Goal: Information Seeking & Learning: Learn about a topic

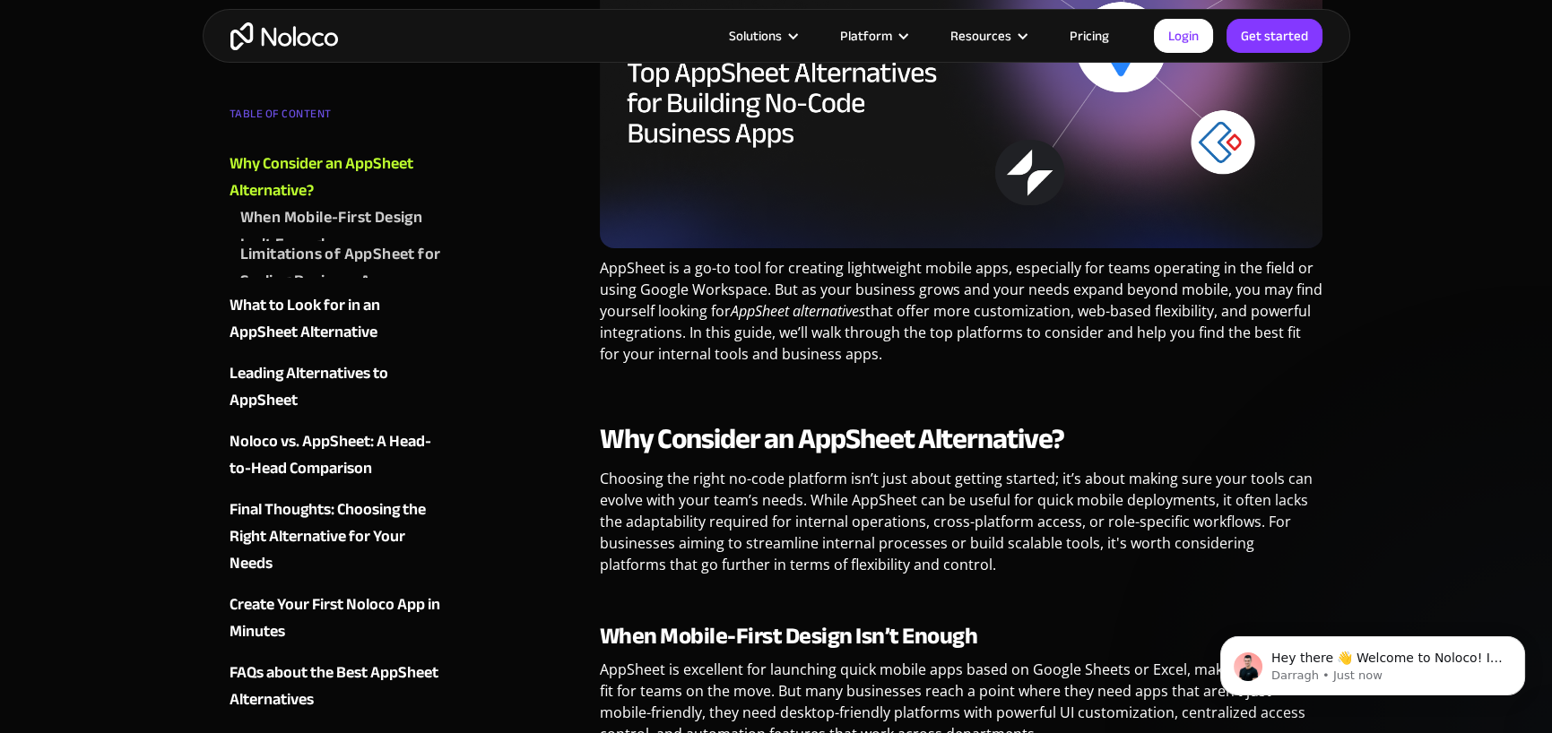
scroll to position [717, 0]
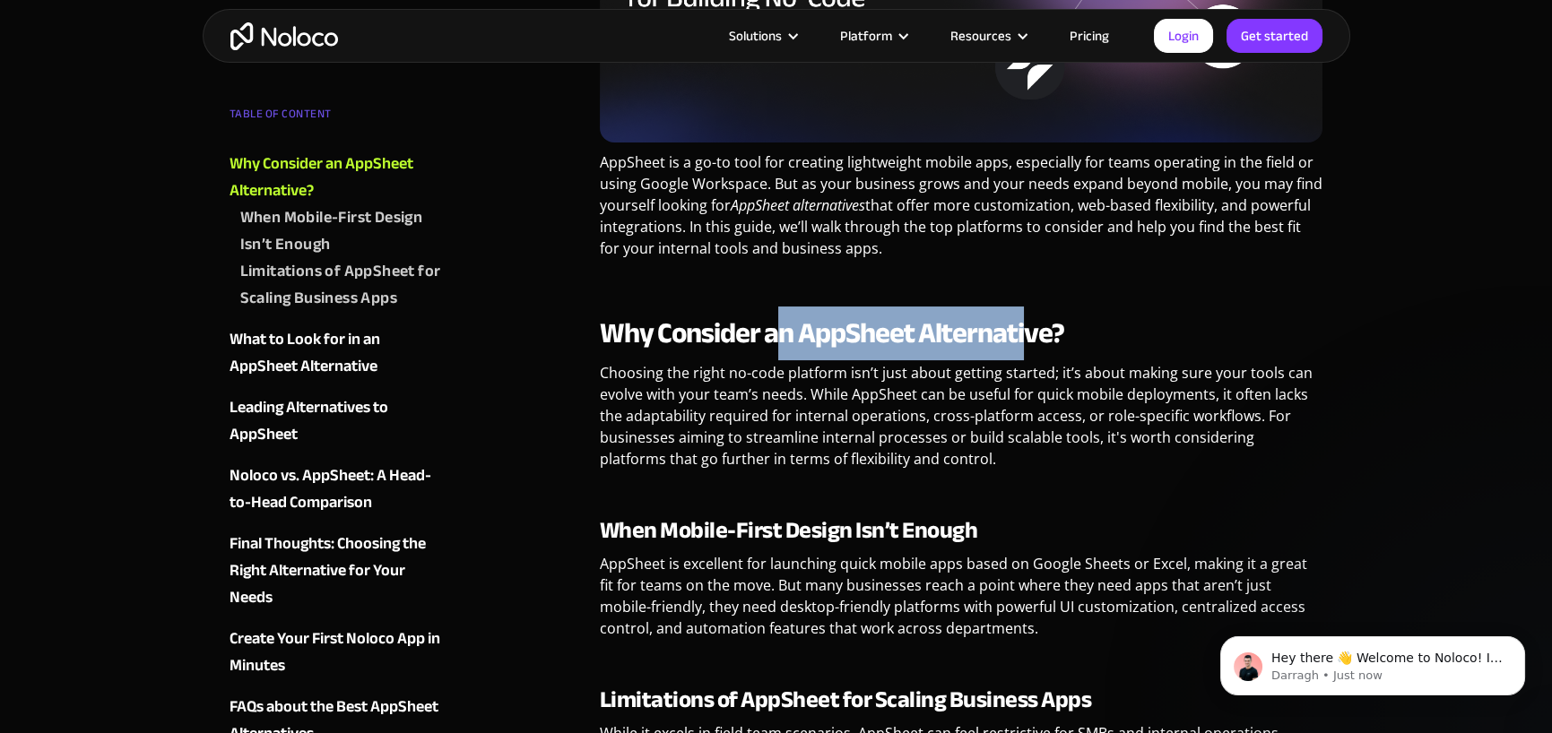
drag, startPoint x: 779, startPoint y: 338, endPoint x: 1024, endPoint y: 334, distance: 244.8
click at [1024, 334] on strong "Why Consider an AppSheet Alternative?" at bounding box center [832, 334] width 464 height 54
drag, startPoint x: 1071, startPoint y: 330, endPoint x: 803, endPoint y: 332, distance: 267.2
click at [803, 332] on h2 "Why Consider an AppSheet Alternative?" at bounding box center [962, 334] width 724 height 36
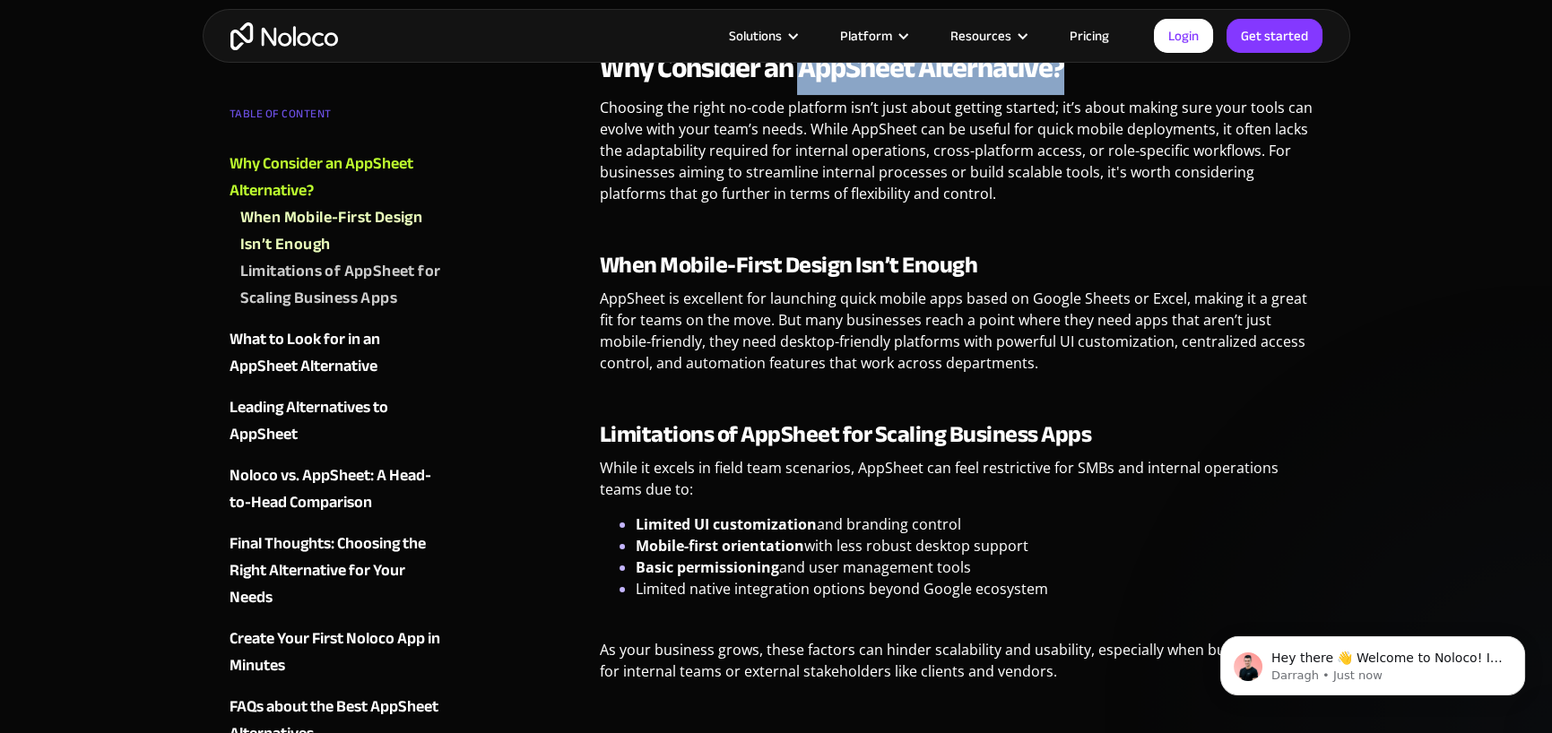
scroll to position [986, 0]
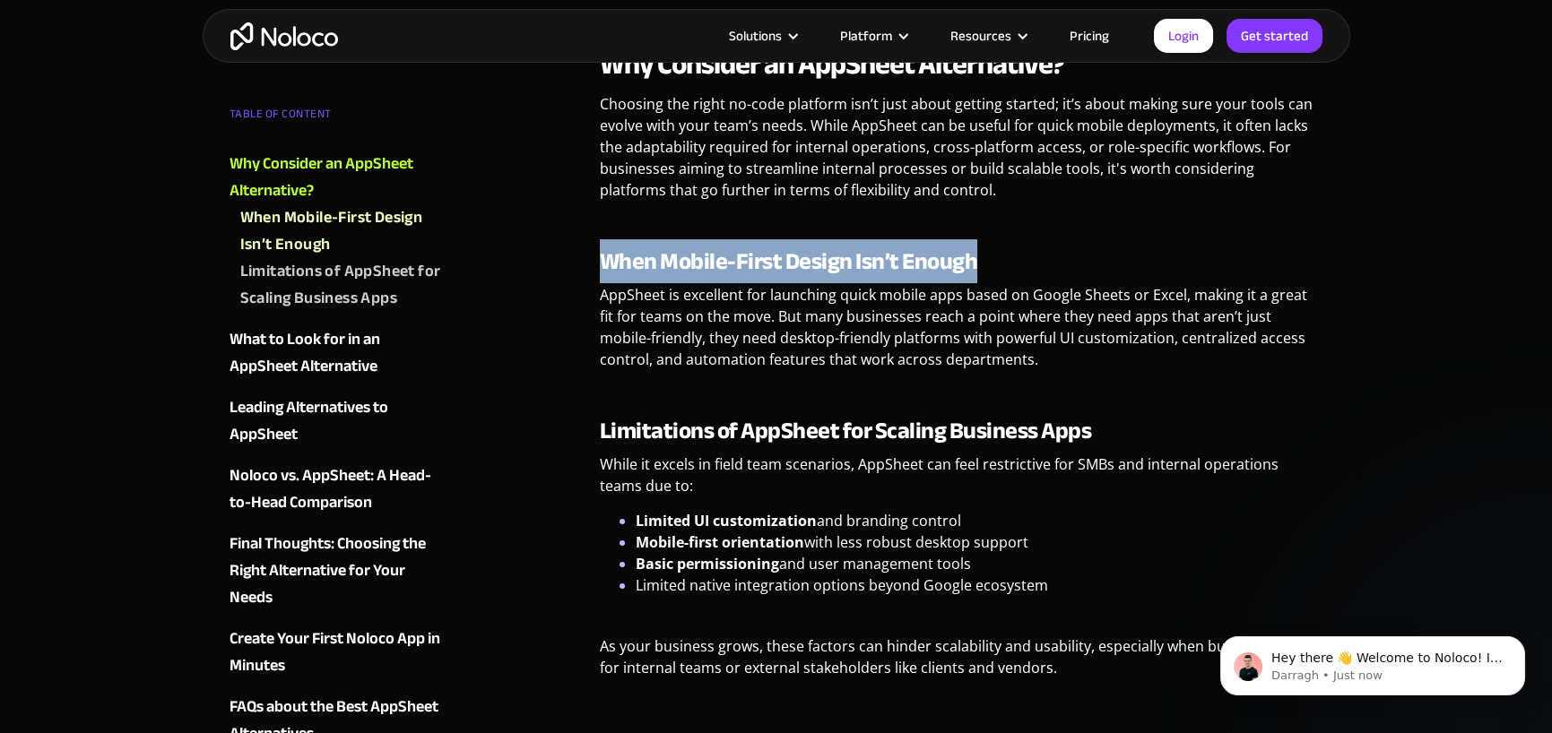
drag, startPoint x: 608, startPoint y: 266, endPoint x: 971, endPoint y: 267, distance: 363.1
click at [971, 267] on strong "When Mobile-First Design Isn’t Enough" at bounding box center [789, 261] width 378 height 44
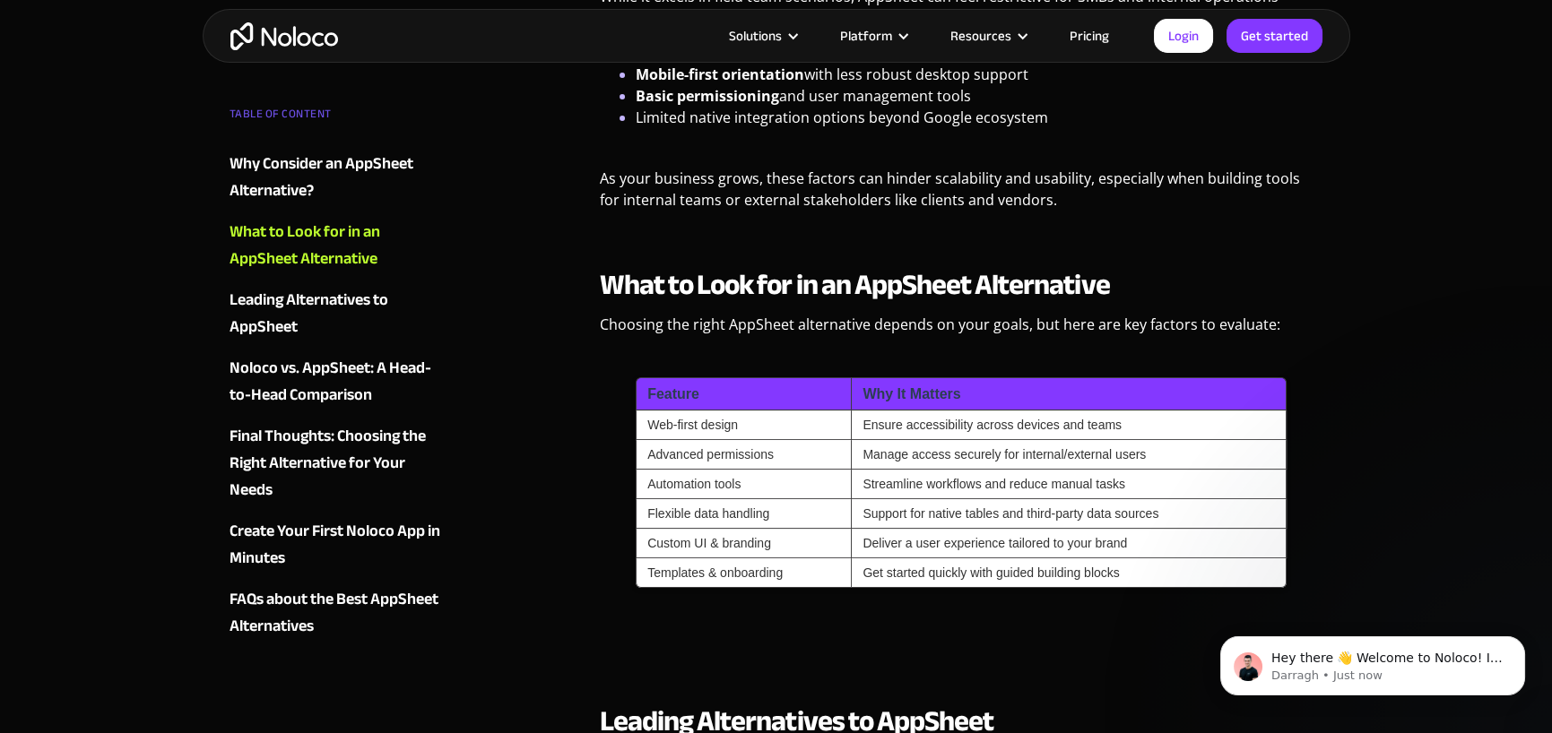
scroll to position [1614, 0]
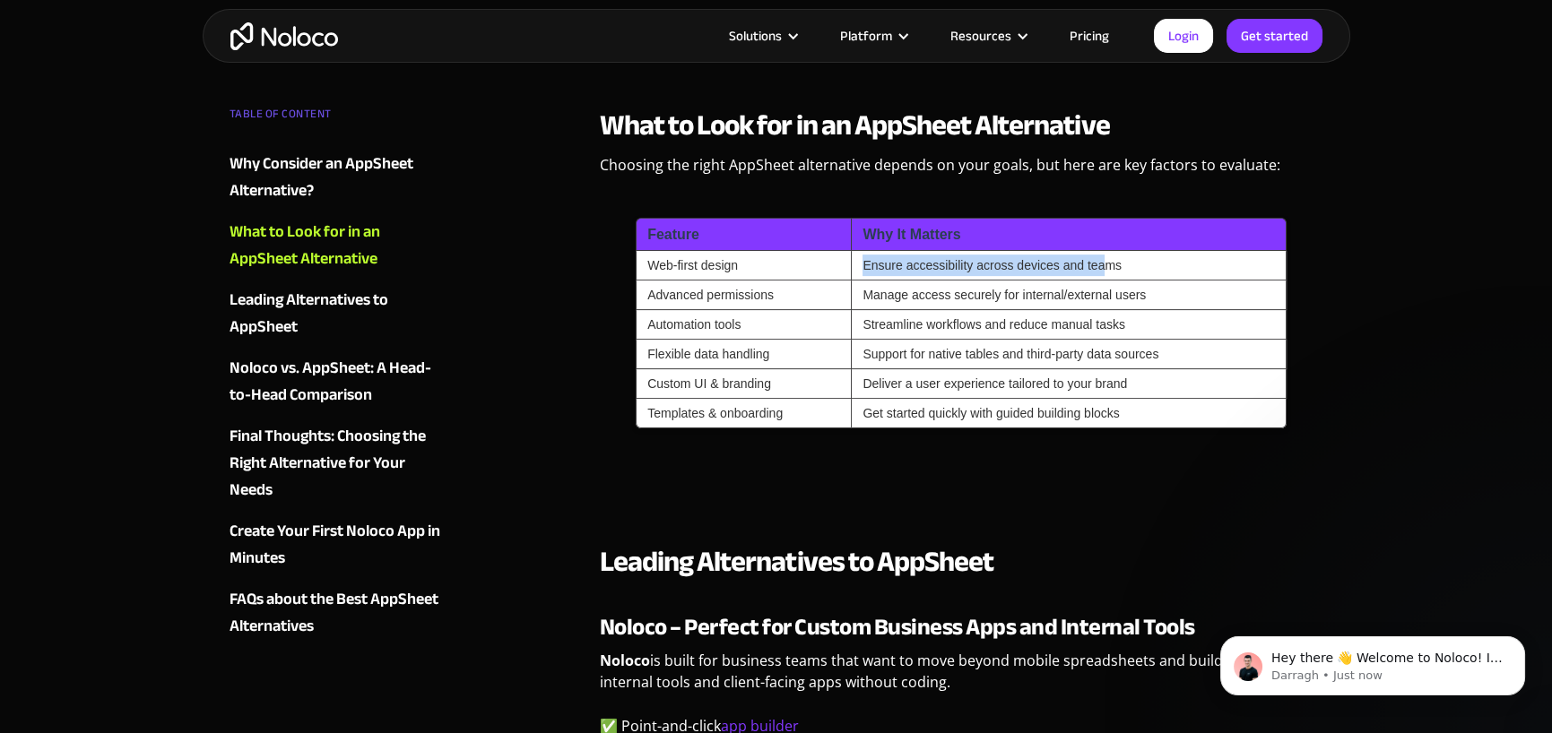
drag, startPoint x: 855, startPoint y: 265, endPoint x: 1107, endPoint y: 267, distance: 252.9
click at [1107, 267] on td "Ensure accessibility across devices and teams" at bounding box center [1069, 266] width 436 height 30
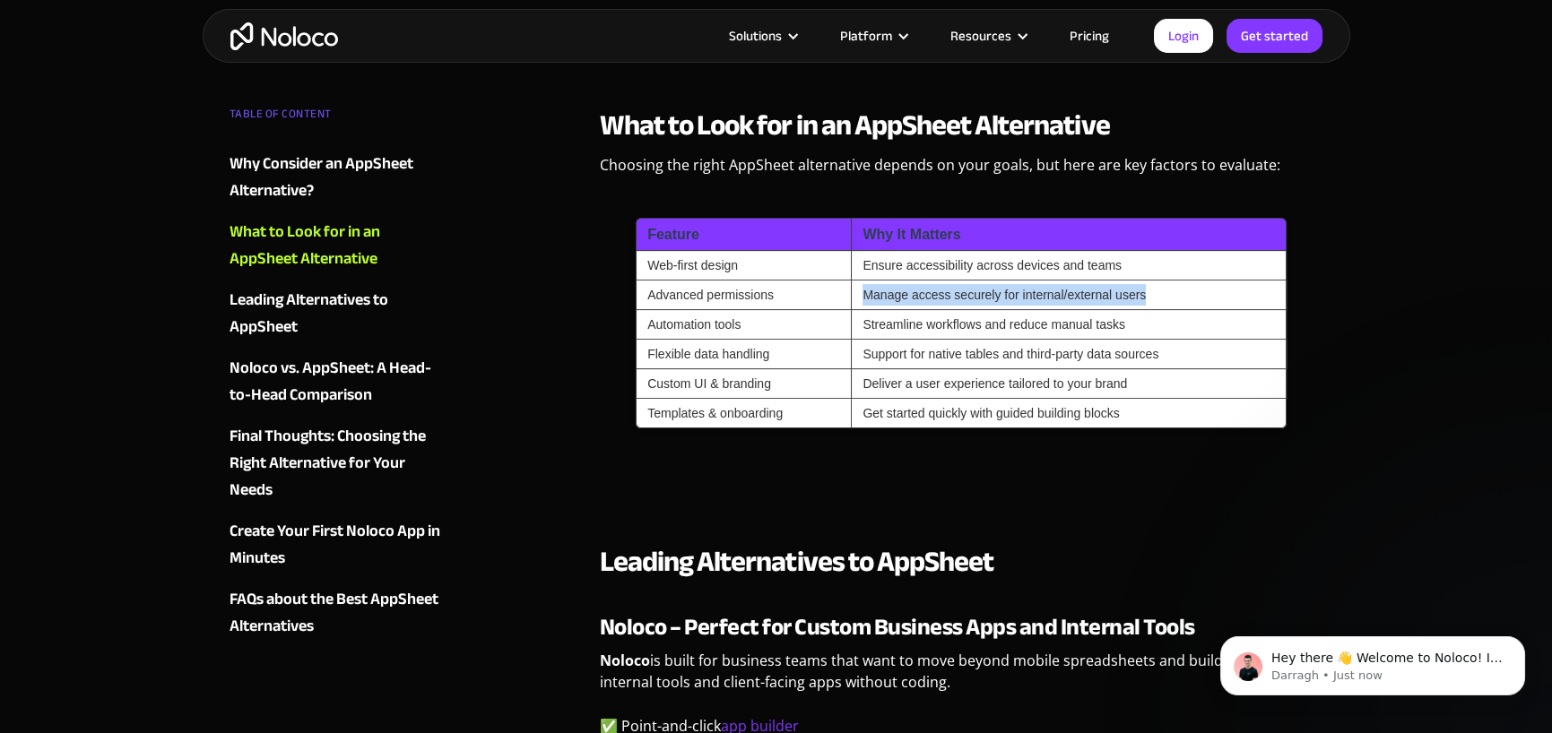
drag, startPoint x: 843, startPoint y: 291, endPoint x: 1271, endPoint y: 295, distance: 428.6
click at [1271, 295] on tr "Advanced permissions Manage access securely for internal/external users" at bounding box center [961, 296] width 651 height 30
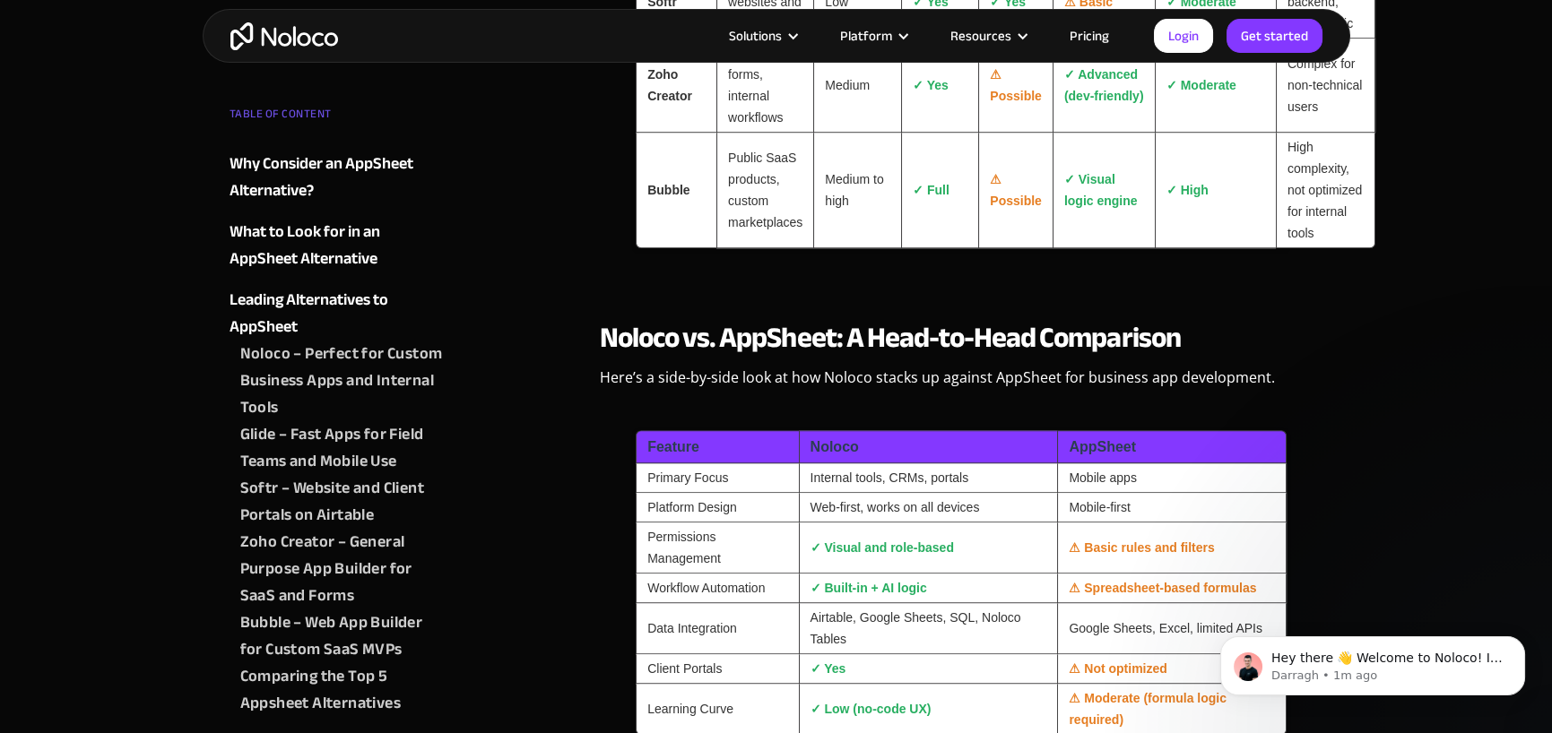
scroll to position [4214, 0]
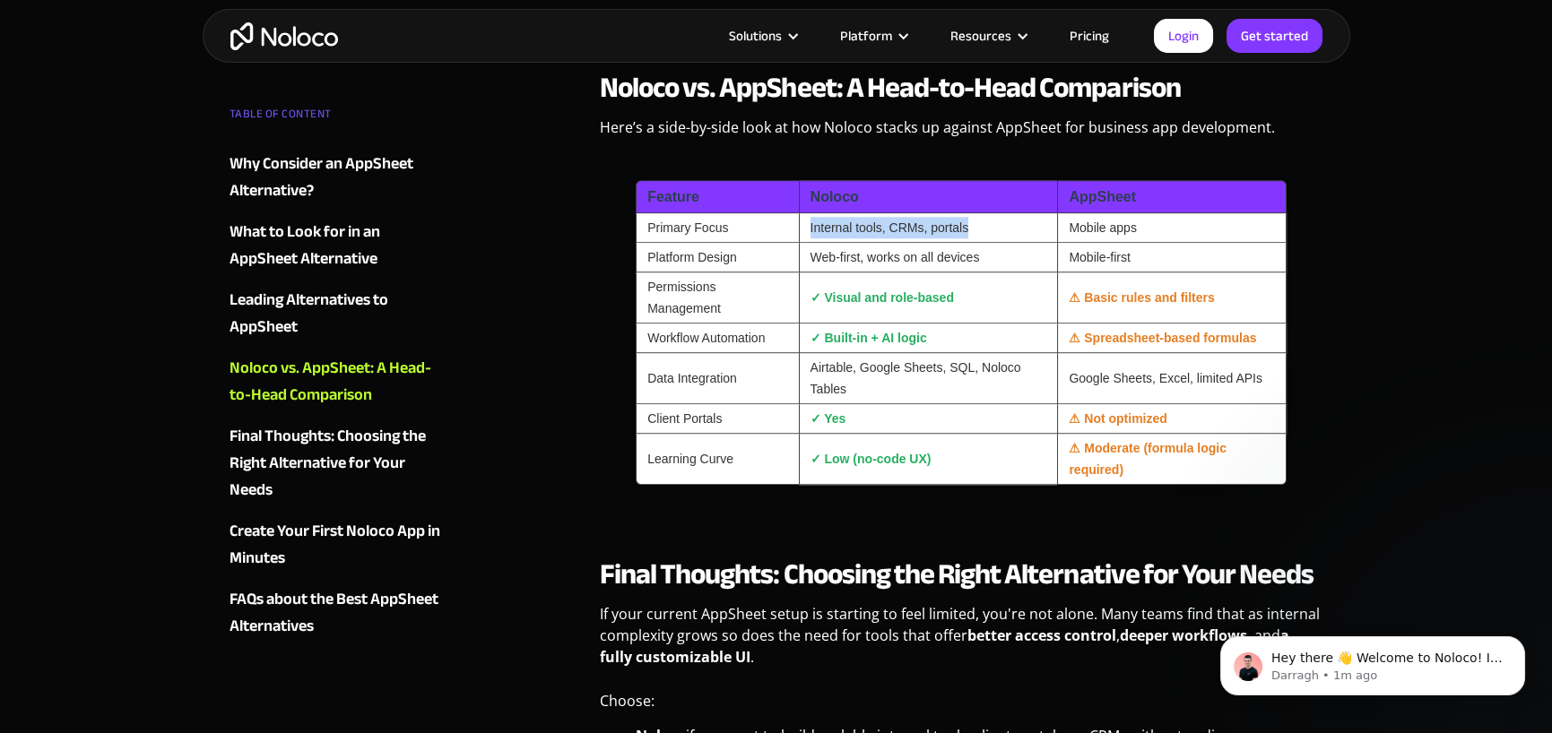
drag, startPoint x: 799, startPoint y: 224, endPoint x: 977, endPoint y: 230, distance: 178.5
click at [977, 230] on td "Internal tools, CRMs, portals" at bounding box center [928, 228] width 259 height 30
drag, startPoint x: 1068, startPoint y: 288, endPoint x: 1218, endPoint y: 291, distance: 149.8
click at [1218, 291] on td "⚠ Basic rules and filters" at bounding box center [1172, 298] width 230 height 51
drag, startPoint x: 994, startPoint y: 302, endPoint x: 810, endPoint y: 307, distance: 184.8
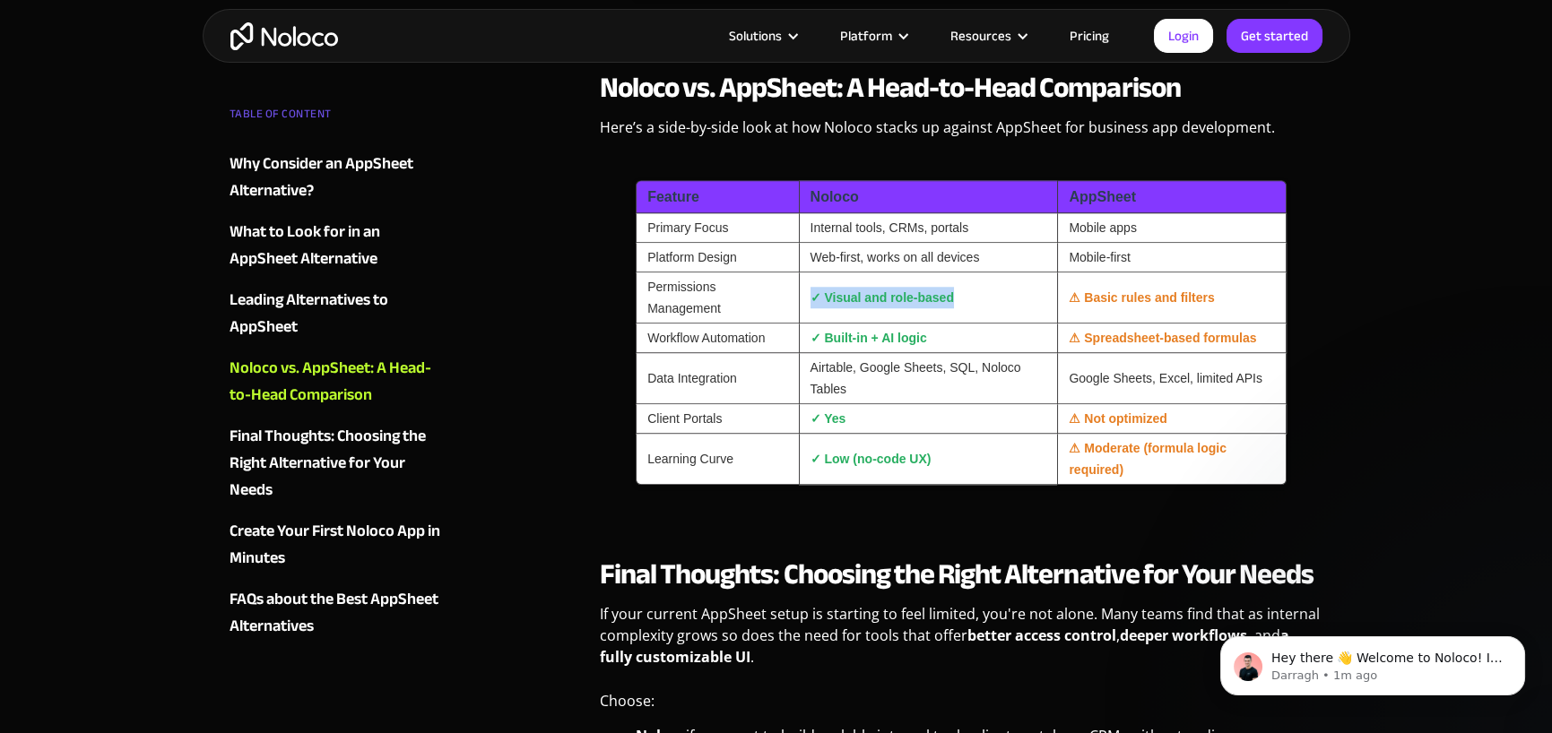
click at [810, 307] on td "✓ Visual and role-based" at bounding box center [928, 298] width 259 height 51
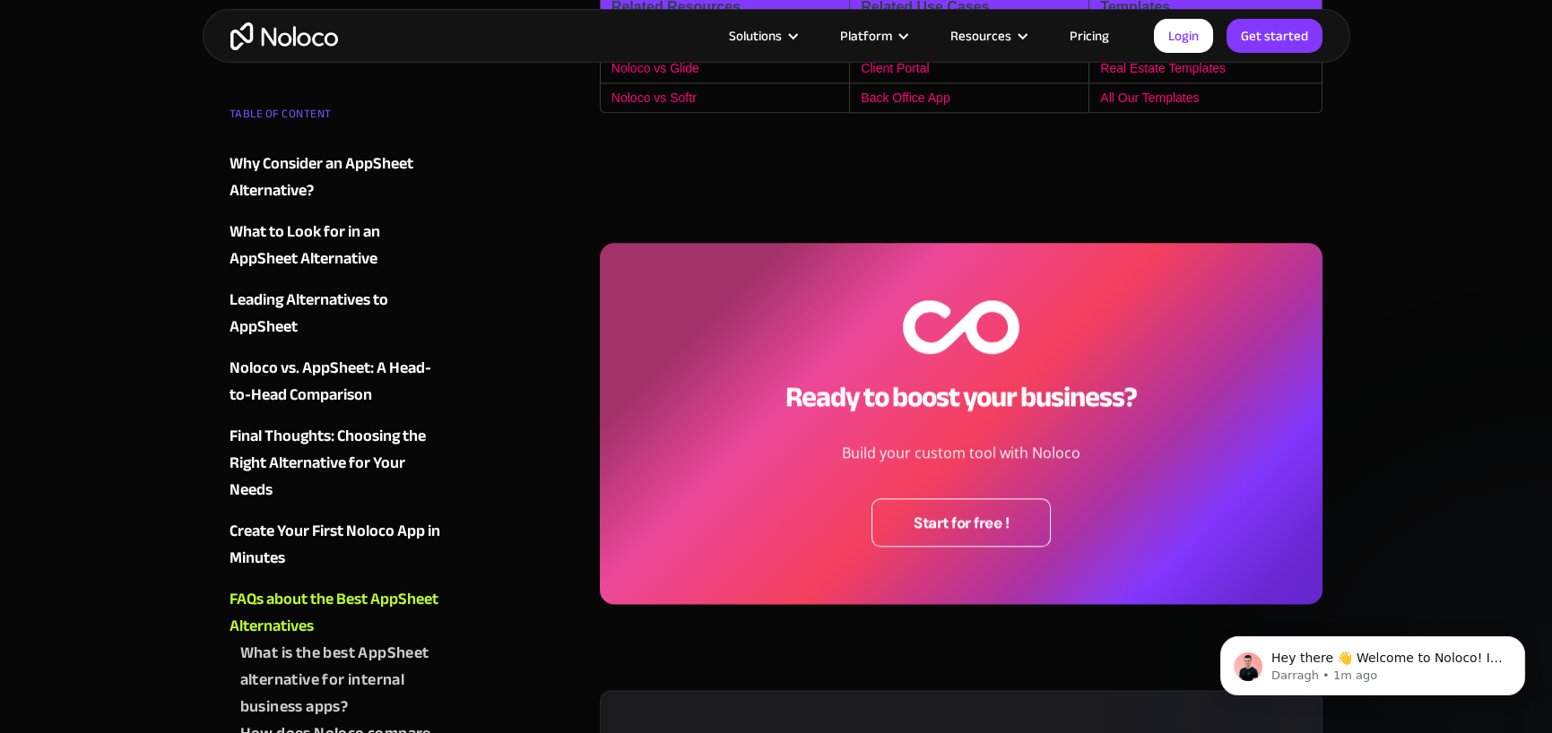
scroll to position [6187, 0]
